Goal: Browse casually: Explore the website without a specific task or goal

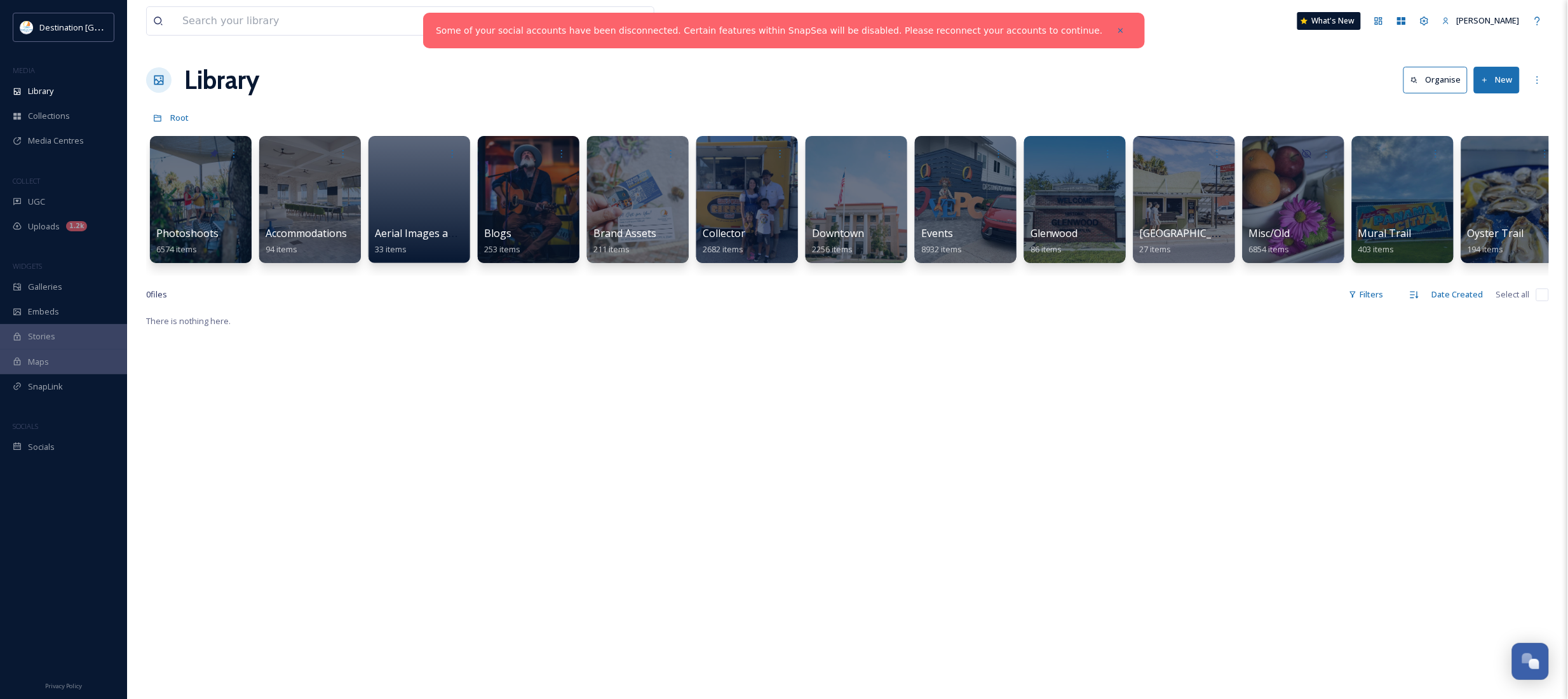
click at [1040, 29] on link "Some of your social accounts have been disconnected. Certain features within Sn…" at bounding box center [769, 31] width 667 height 13
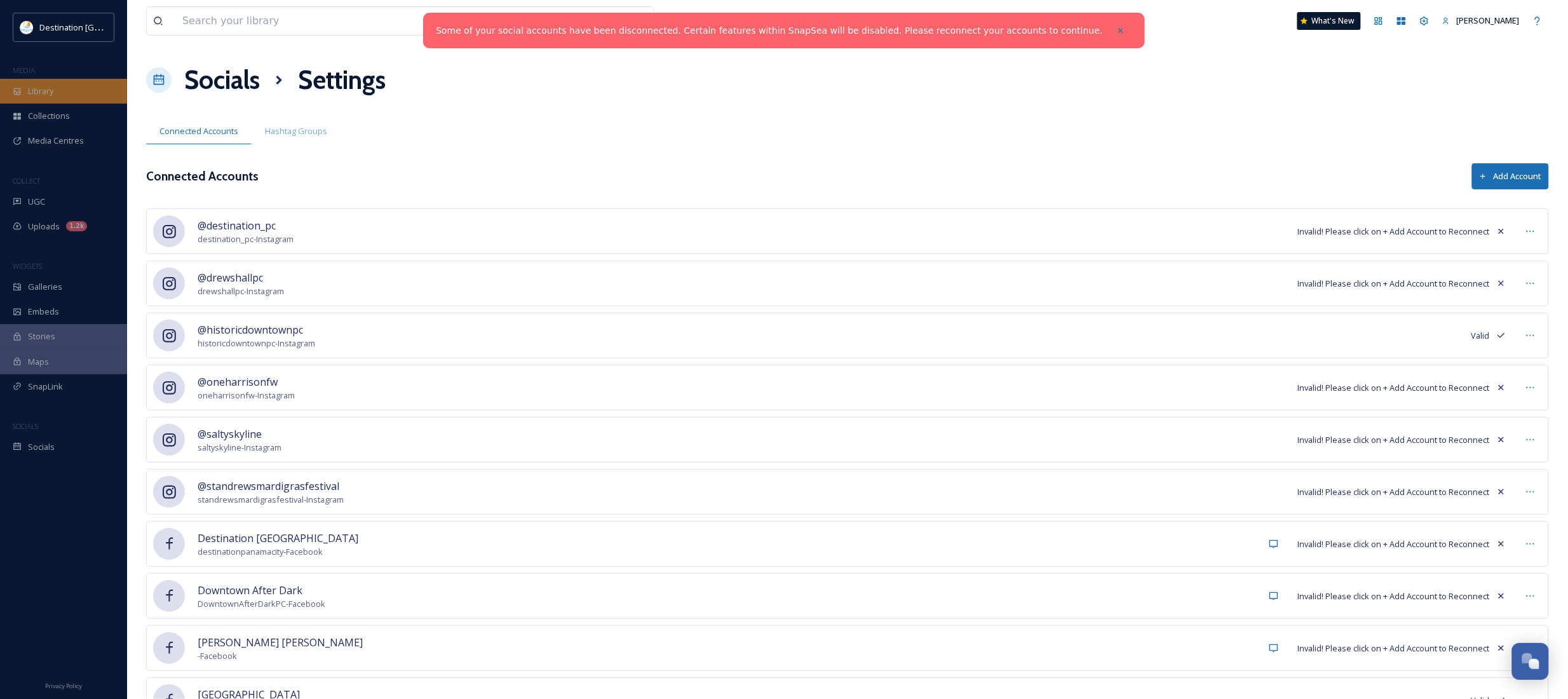
click at [52, 94] on span "Library" at bounding box center [40, 91] width 26 height 12
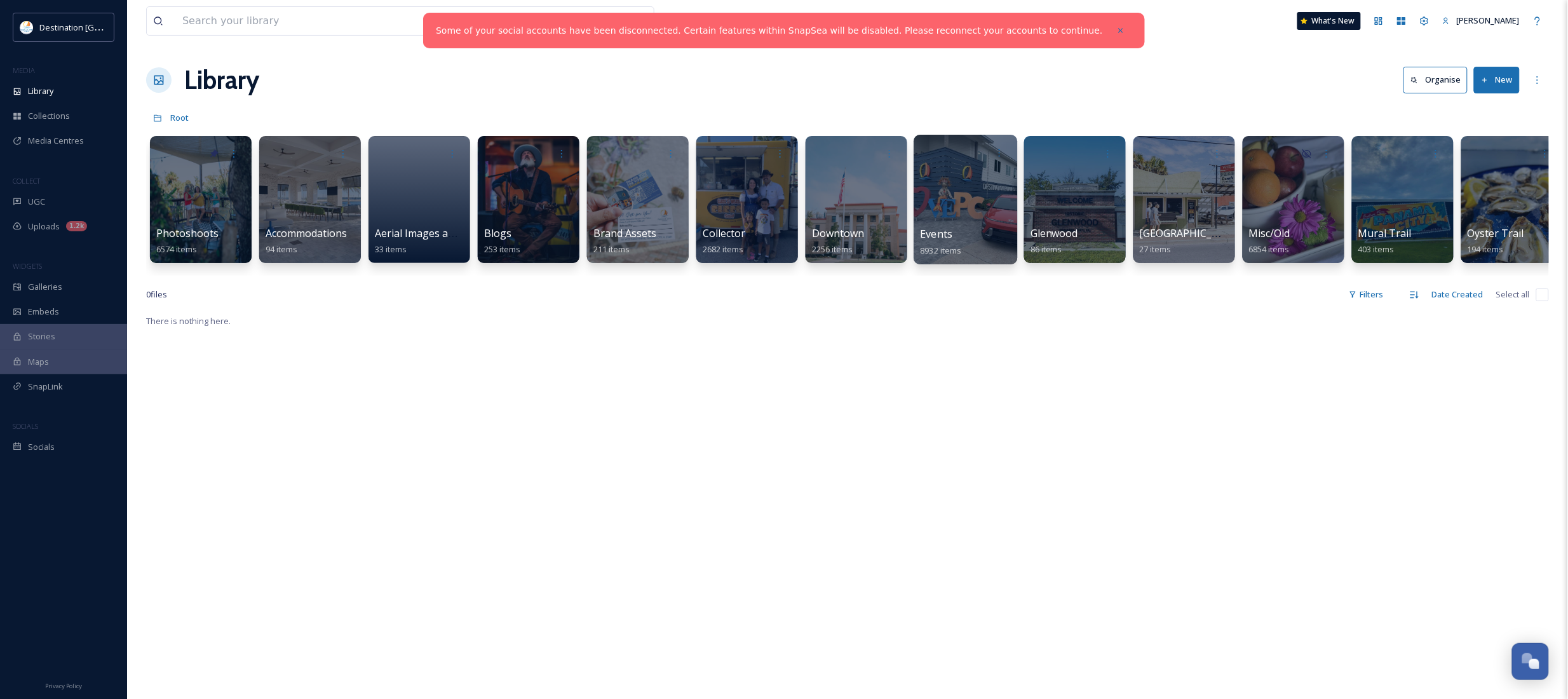
click at [967, 251] on div "Events 8932 items" at bounding box center [966, 242] width 91 height 32
click at [970, 199] on div at bounding box center [965, 200] width 104 height 130
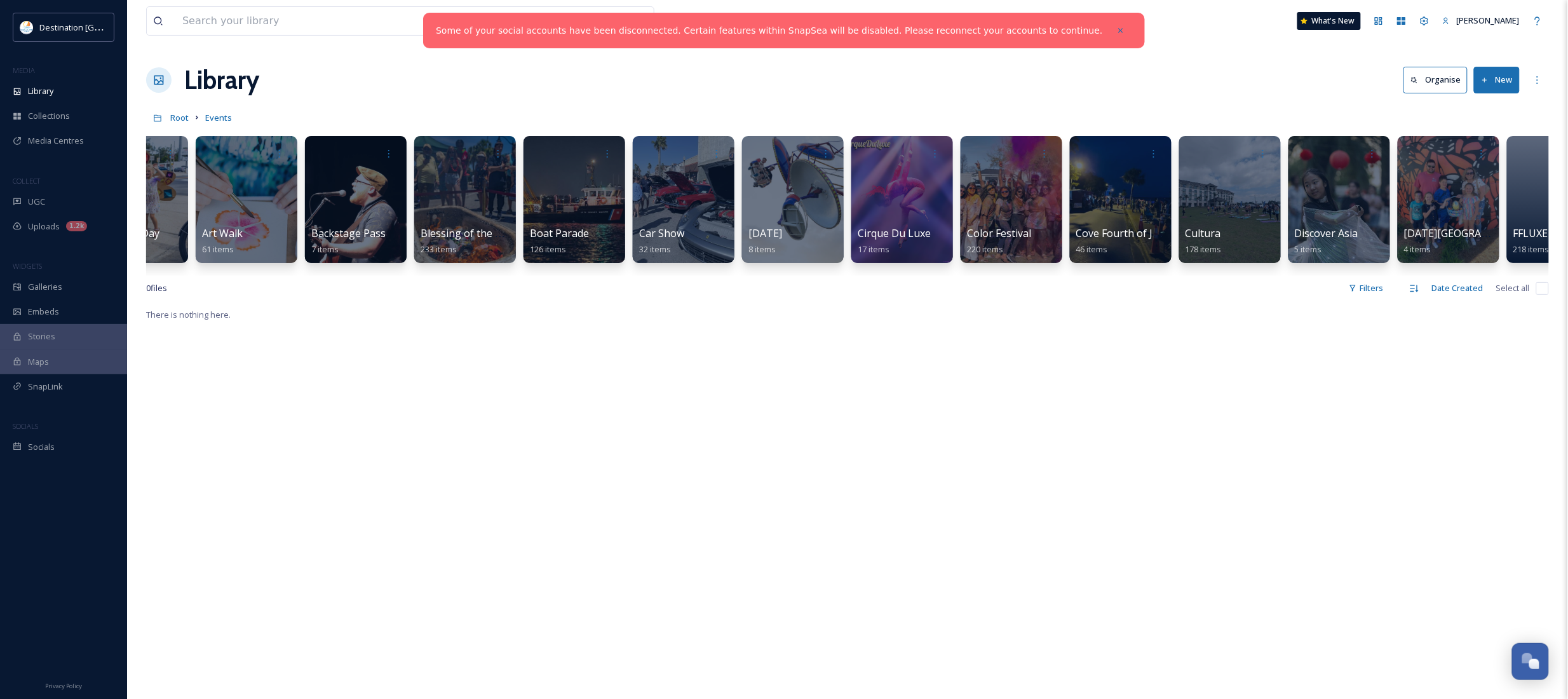
scroll to position [0, 66]
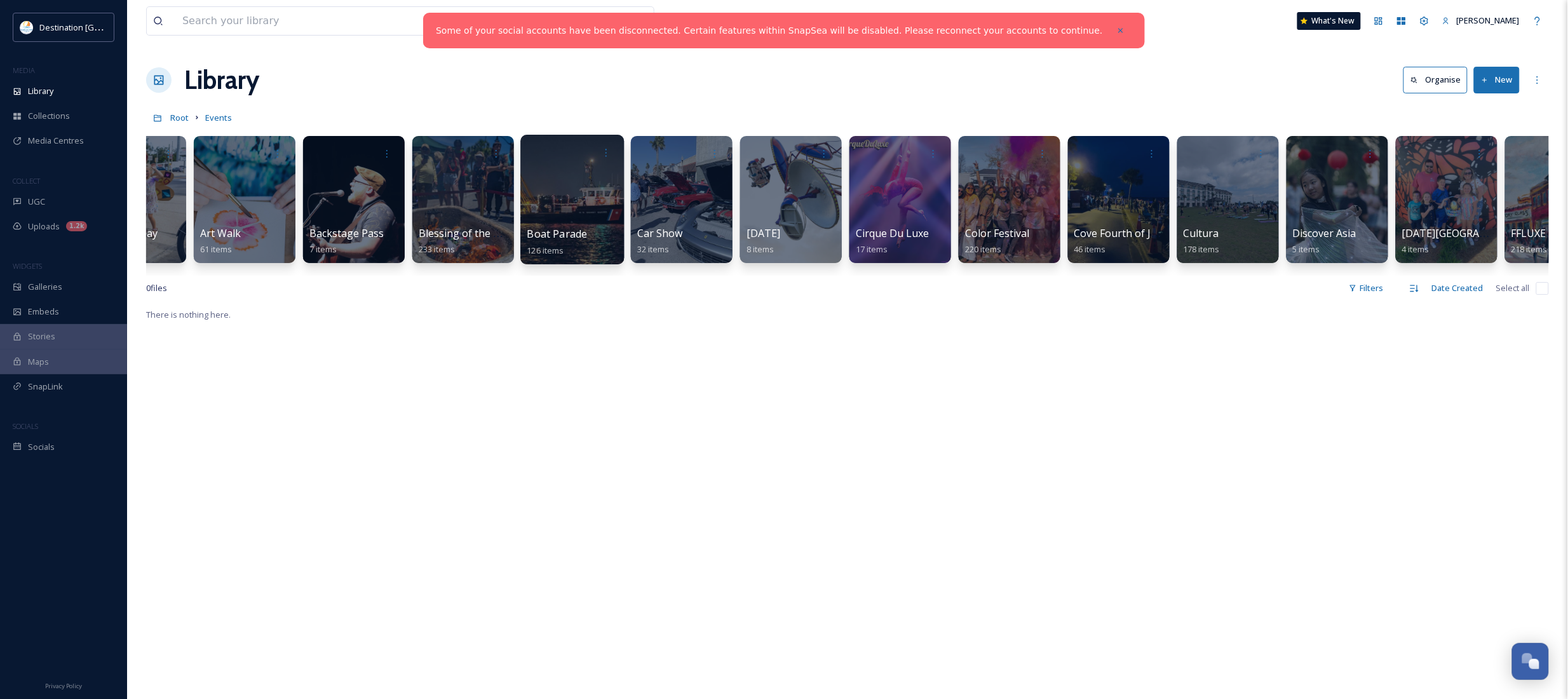
click at [581, 218] on div at bounding box center [572, 200] width 104 height 130
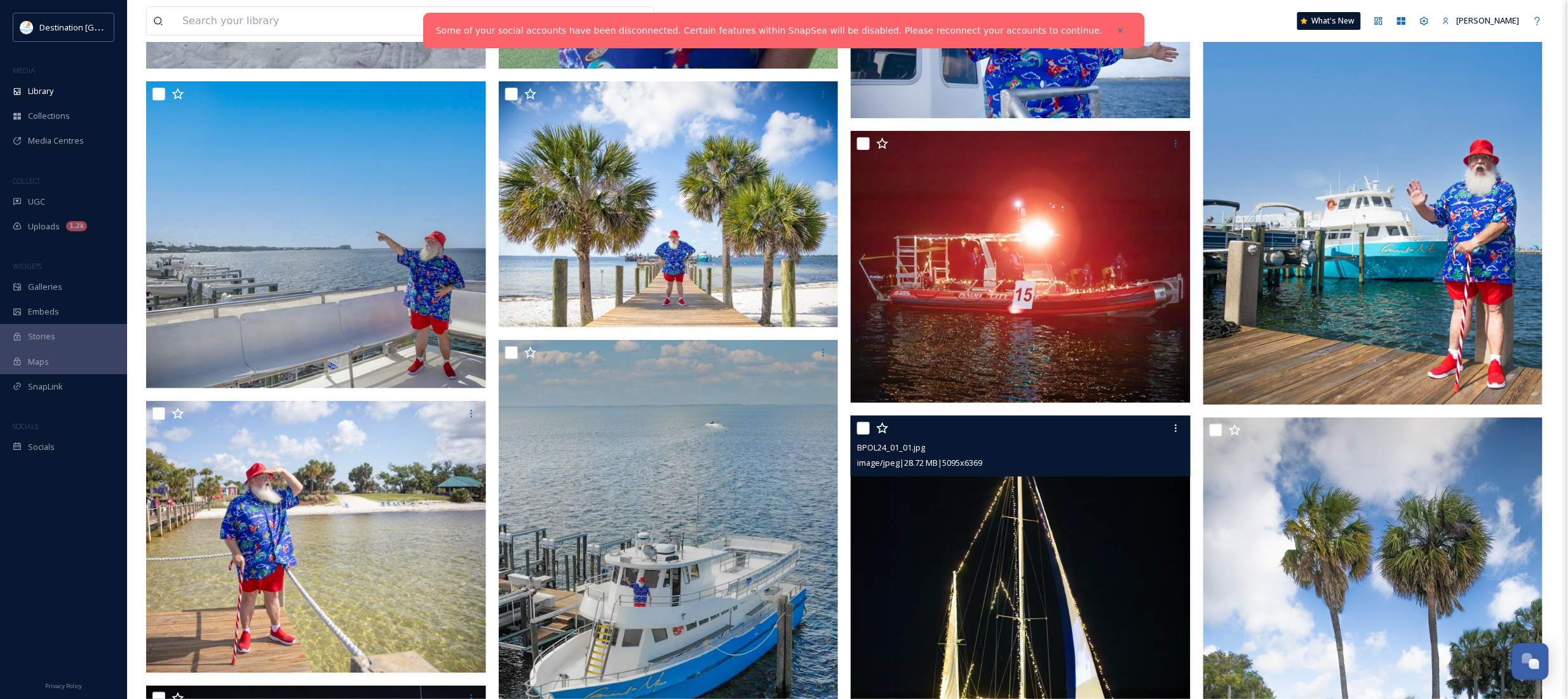
scroll to position [3970, 0]
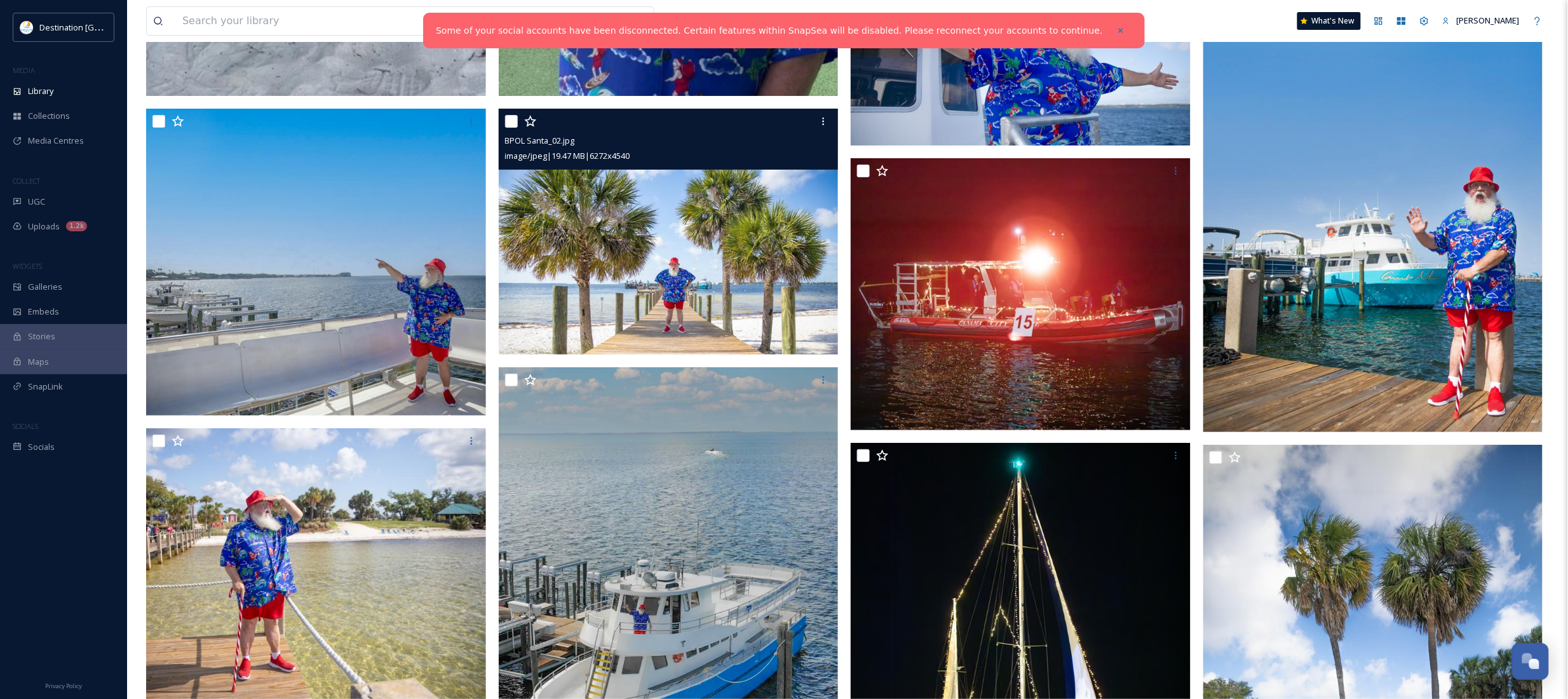
click at [705, 265] on img at bounding box center [668, 231] width 340 height 246
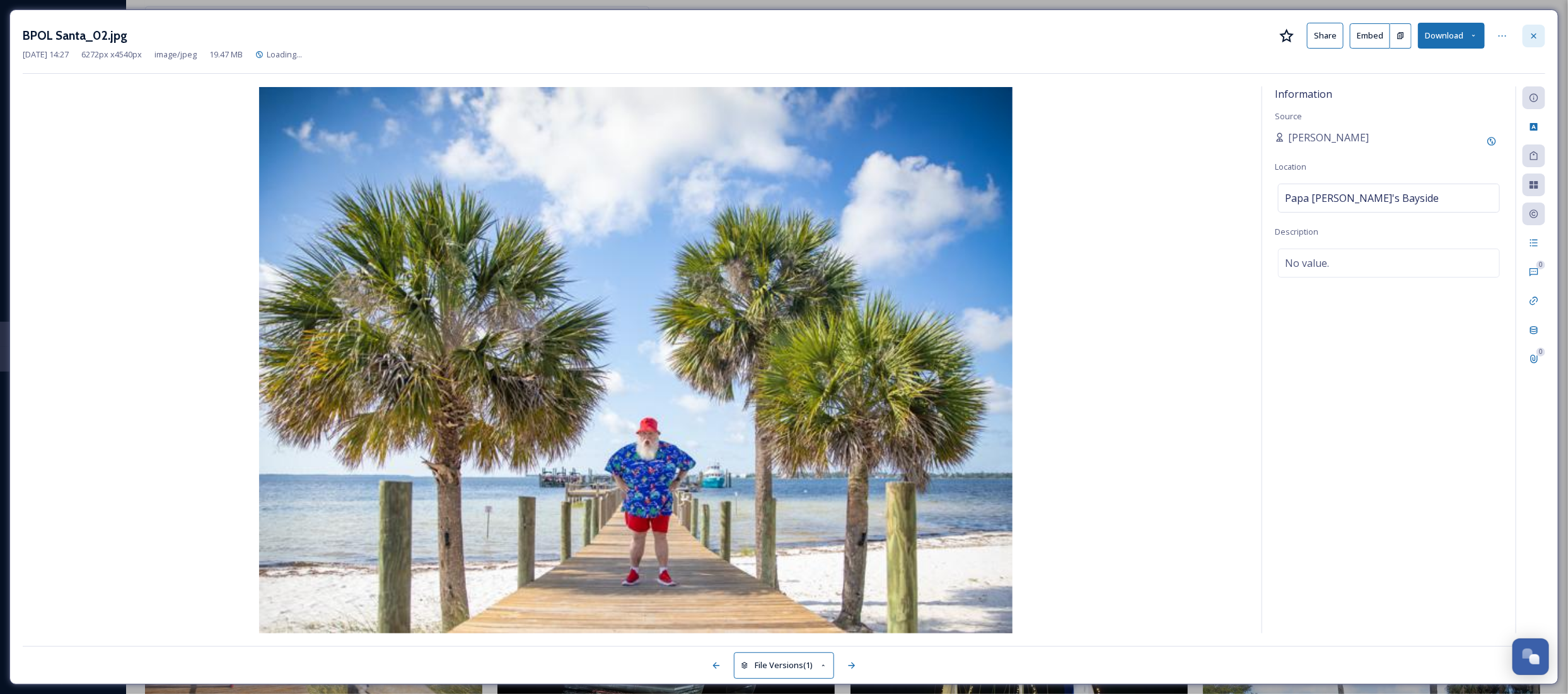
click at [1533, 38] on icon at bounding box center [1534, 35] width 5 height 5
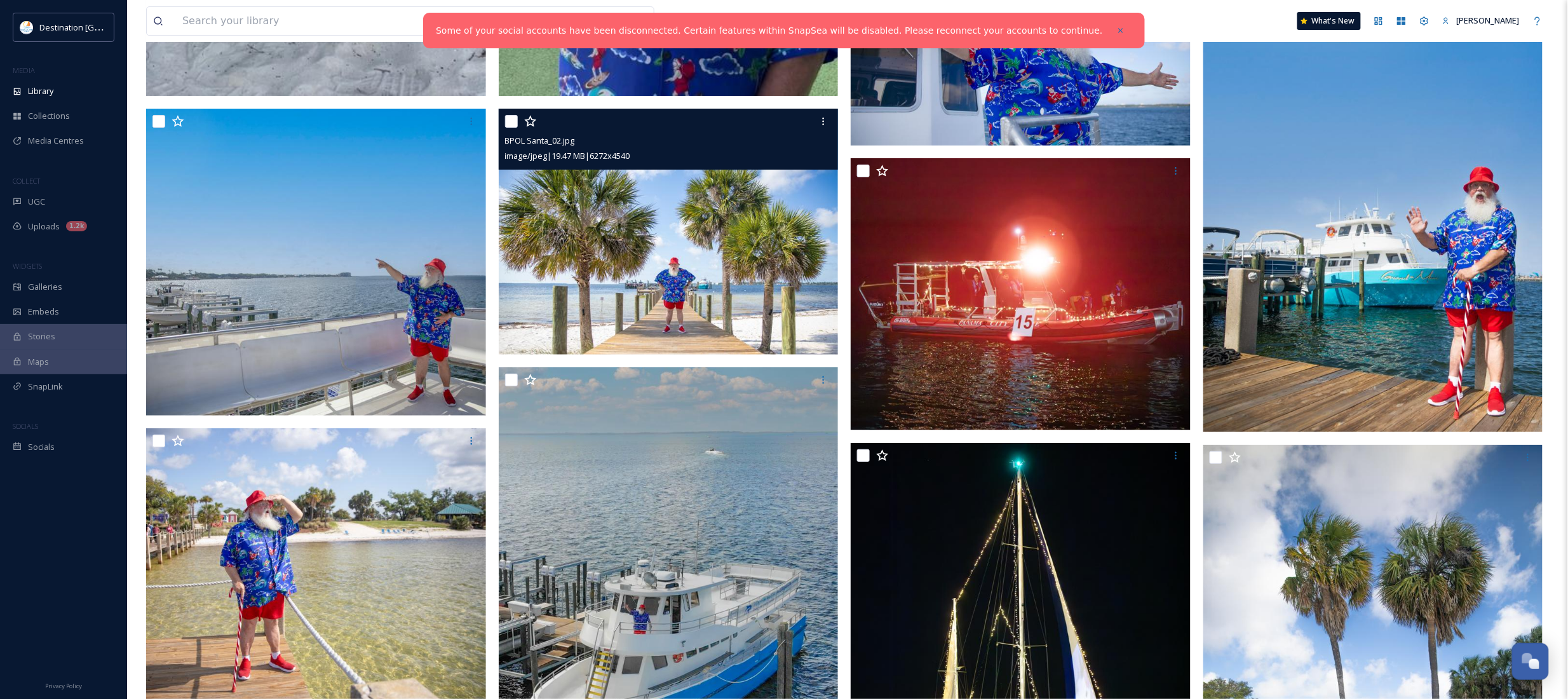
click at [1405, 305] on img at bounding box center [1373, 168] width 340 height 527
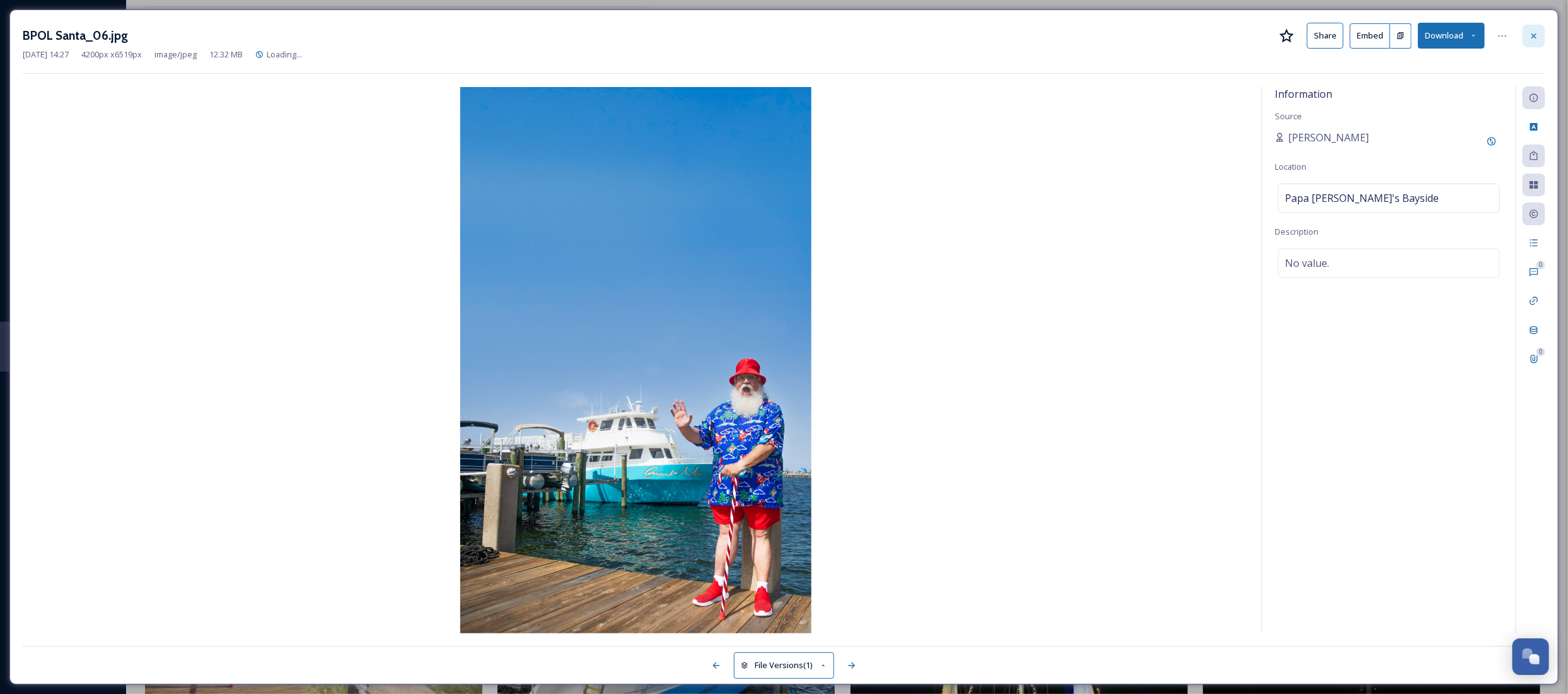
click at [1533, 35] on icon at bounding box center [1534, 36] width 10 height 10
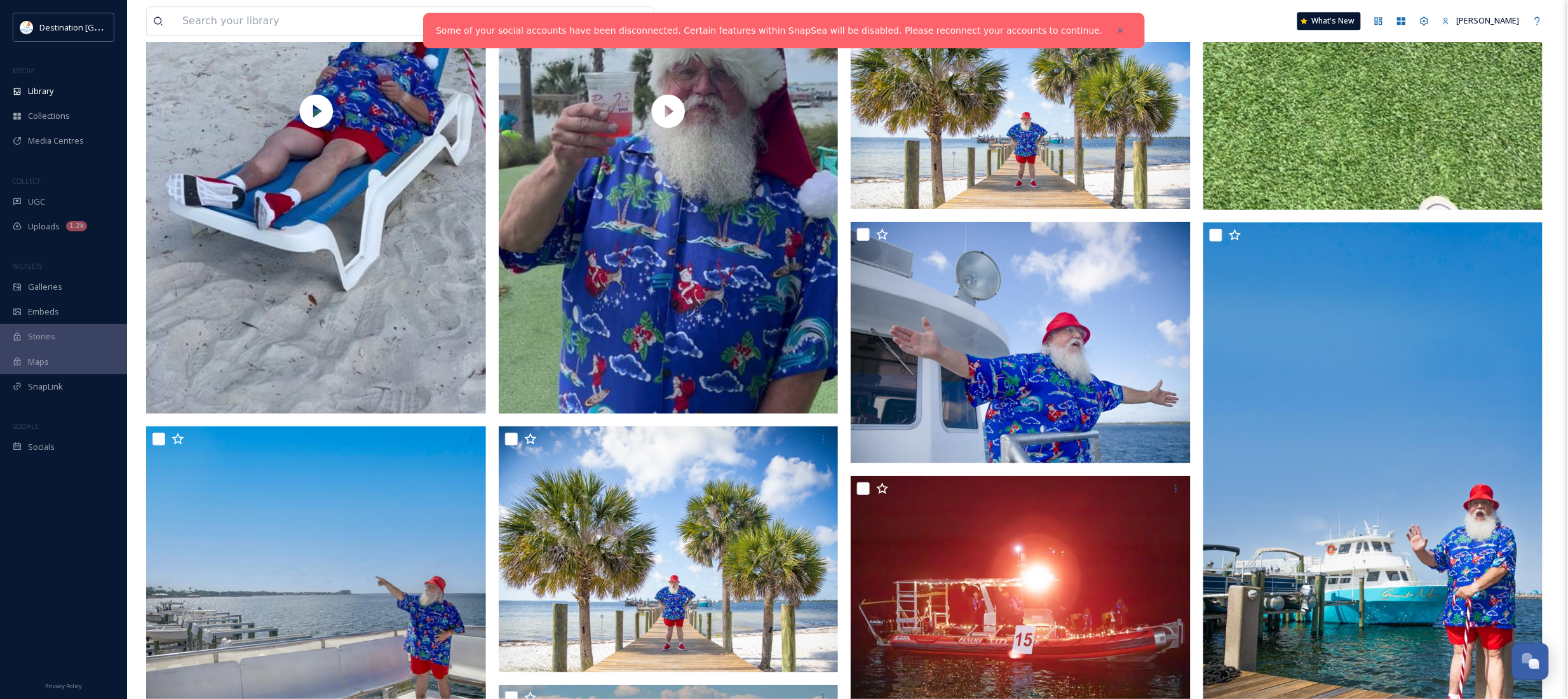
scroll to position [3573, 0]
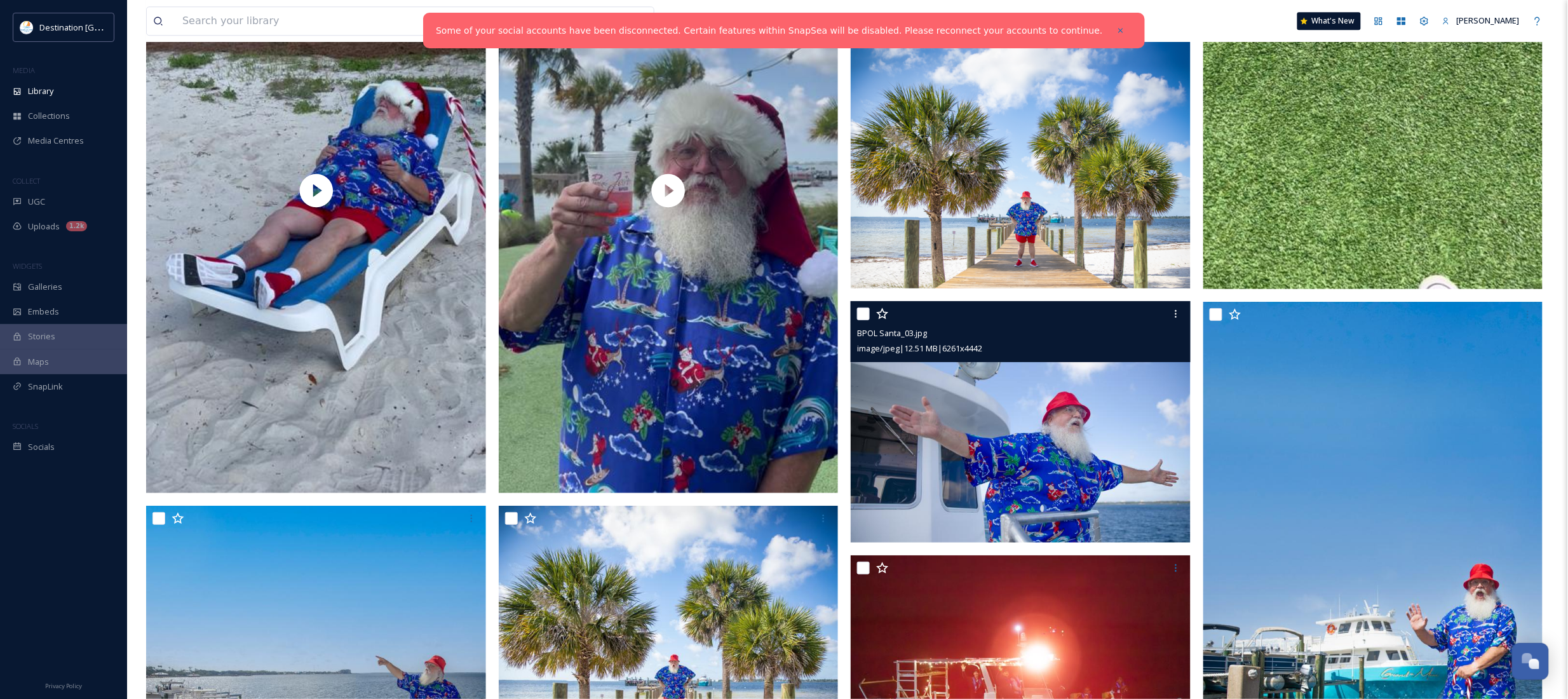
click at [1090, 443] on img at bounding box center [1021, 421] width 340 height 241
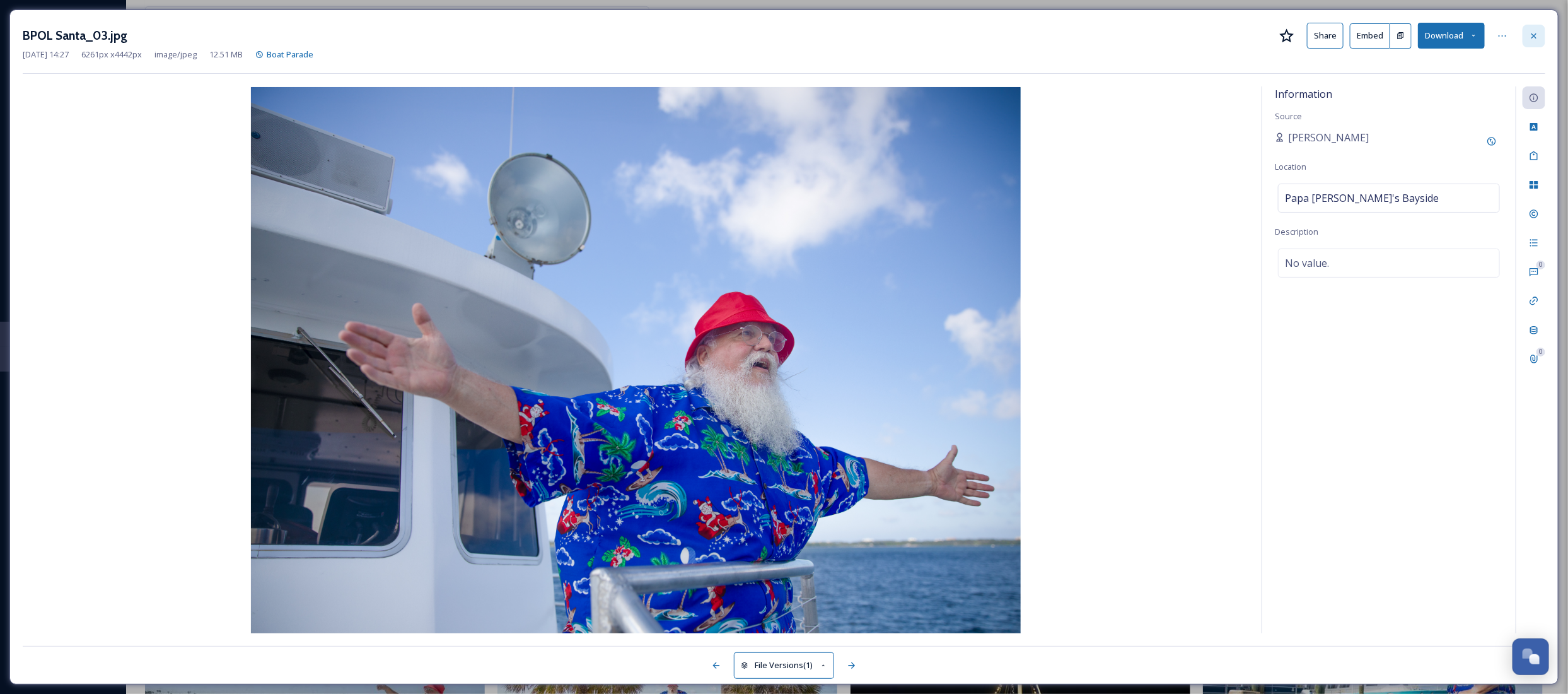
click at [1534, 32] on icon at bounding box center [1534, 36] width 10 height 10
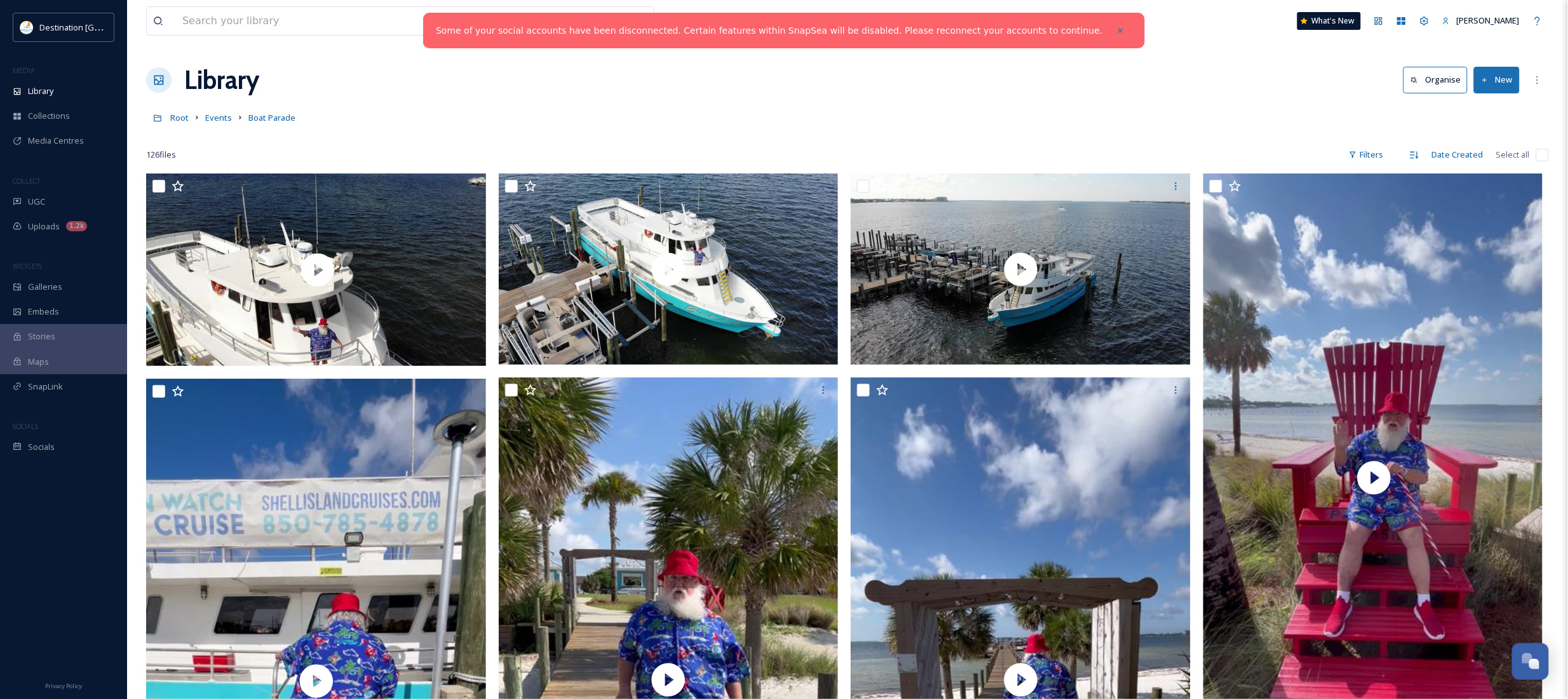
click at [1055, 121] on div "Root Events Boat Parade" at bounding box center [847, 117] width 1403 height 24
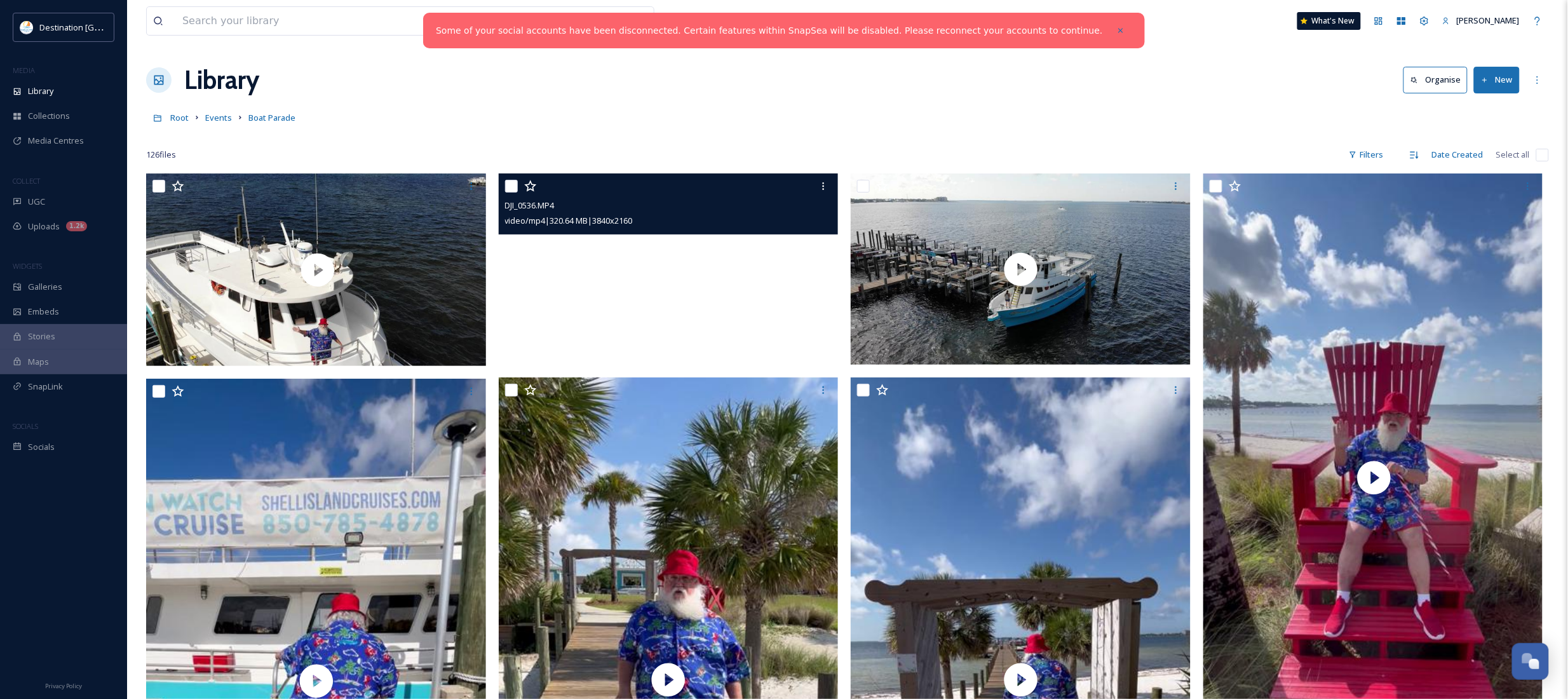
click at [754, 338] on div at bounding box center [668, 269] width 340 height 191
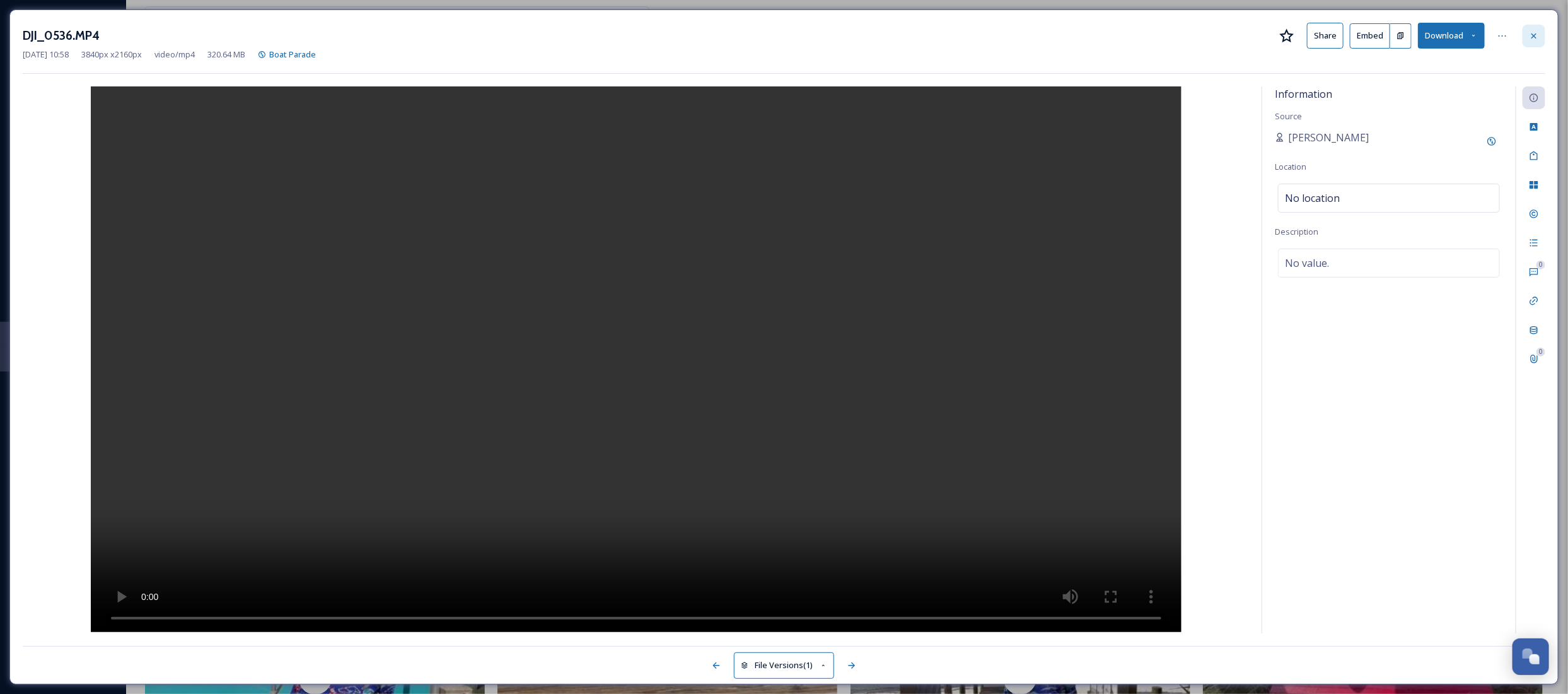
click at [1535, 39] on icon at bounding box center [1534, 36] width 10 height 10
